Goal: Transaction & Acquisition: Purchase product/service

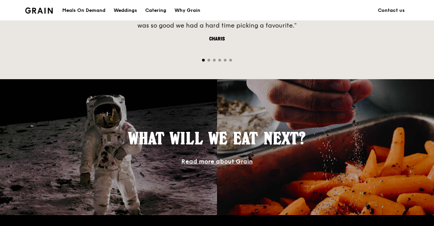
scroll to position [651, 0]
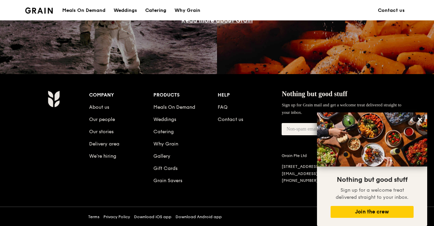
click at [166, 7] on div "Catering" at bounding box center [155, 10] width 21 height 20
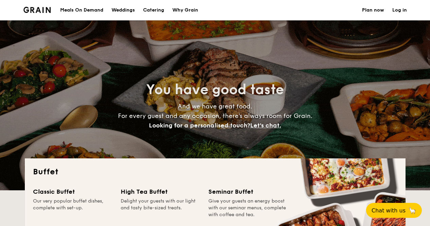
select select
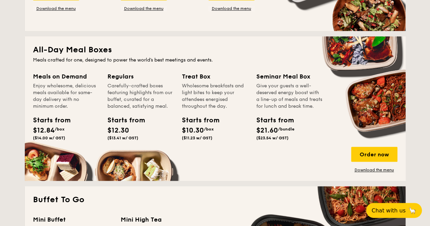
scroll to position [306, 0]
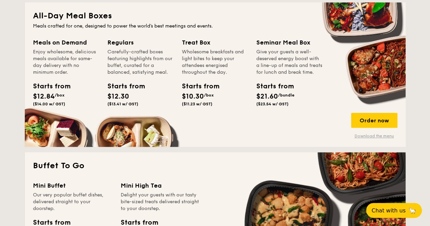
click at [368, 136] on link "Download the menu" at bounding box center [374, 135] width 46 height 5
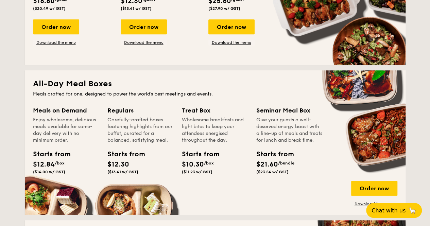
scroll to position [136, 0]
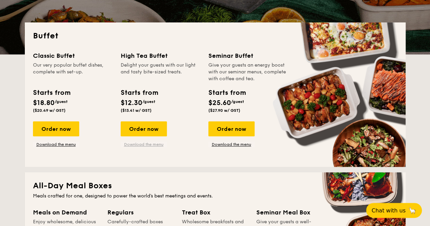
click at [150, 147] on link "Download the menu" at bounding box center [144, 144] width 46 height 5
click at [131, 127] on div "Order now" at bounding box center [144, 128] width 46 height 15
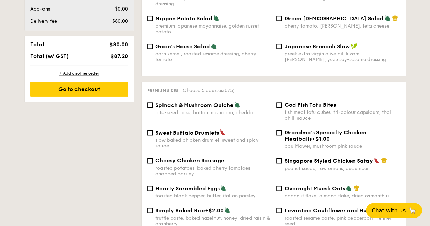
scroll to position [170, 0]
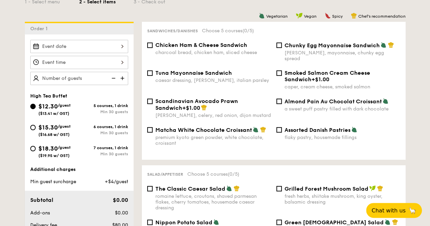
click at [145, 46] on div "Chicken Ham & Cheese Sandwich charcoal bread, chicken ham, sliced cheese" at bounding box center [208, 49] width 129 height 14
click at [149, 44] on input "Chicken Ham & Cheese Sandwich charcoal bread, chicken ham, sliced cheese" at bounding box center [149, 44] width 5 height 5
checkbox input "true"
click at [149, 186] on input "The Classic Caesar Salad romaine lettuce, croutons, shaved parmesan flakes, che…" at bounding box center [149, 188] width 5 height 5
checkbox input "true"
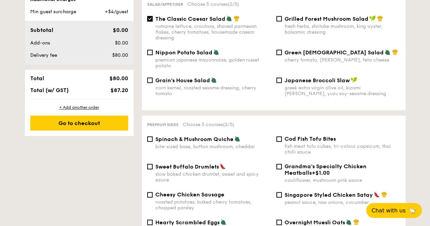
scroll to position [374, 0]
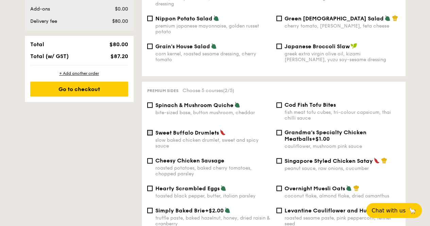
click at [150, 131] on input "Sweet Buffalo Drumlets slow baked chicken drumlet, sweet and spicy sauce" at bounding box center [149, 132] width 5 height 5
checkbox input "true"
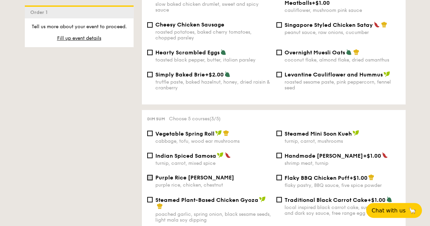
click at [151, 176] on input "Purple Rice Loh Mai Kai purple rice, chicken, chestnut" at bounding box center [149, 177] width 5 height 5
checkbox input "true"
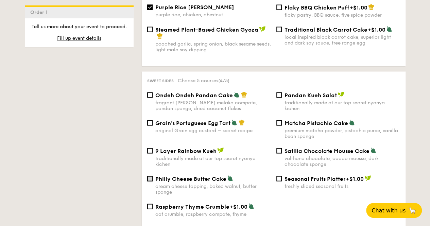
click at [150, 179] on input "Philly Cheese Butter Cake cream cheese topping, baked walnut, butter sponge" at bounding box center [149, 178] width 5 height 5
checkbox input "true"
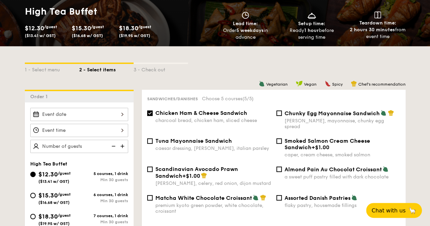
scroll to position [0, 0]
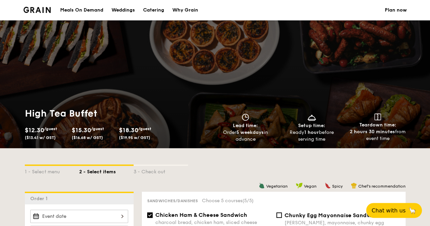
select select
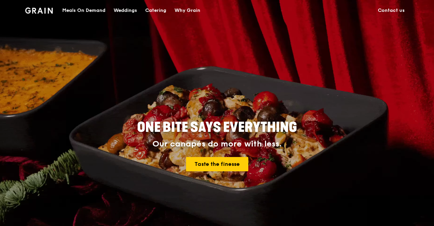
click at [389, 11] on link "Contact us" at bounding box center [391, 10] width 35 height 20
